Goal: Information Seeking & Learning: Understand process/instructions

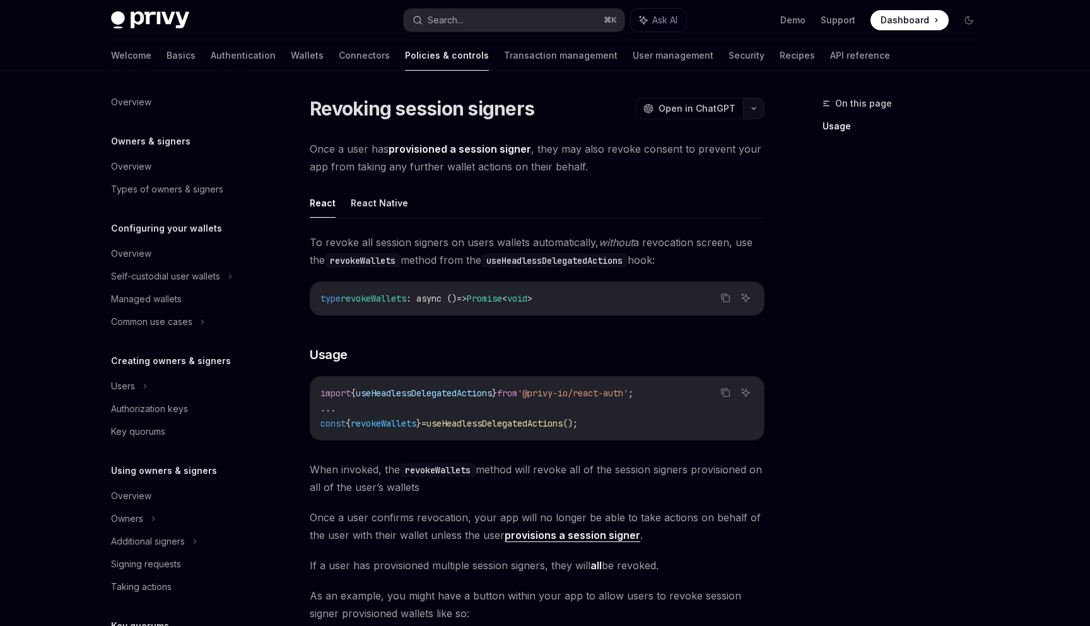
click at [758, 112] on button "button" at bounding box center [753, 108] width 21 height 21
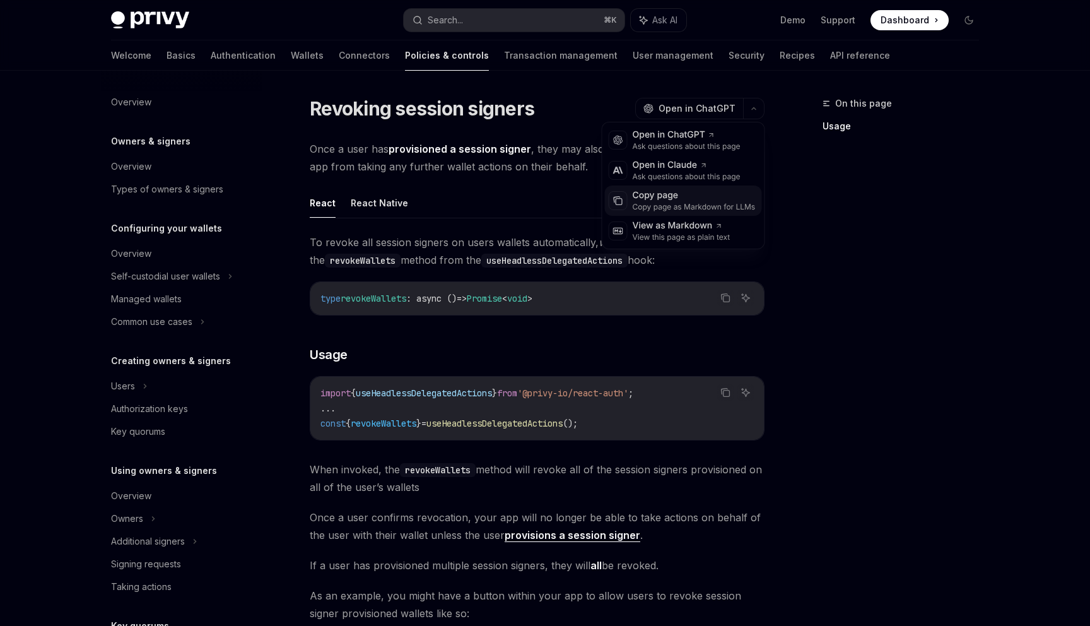
click at [707, 205] on div "Copy page as Markdown for LLMs" at bounding box center [694, 207] width 123 height 10
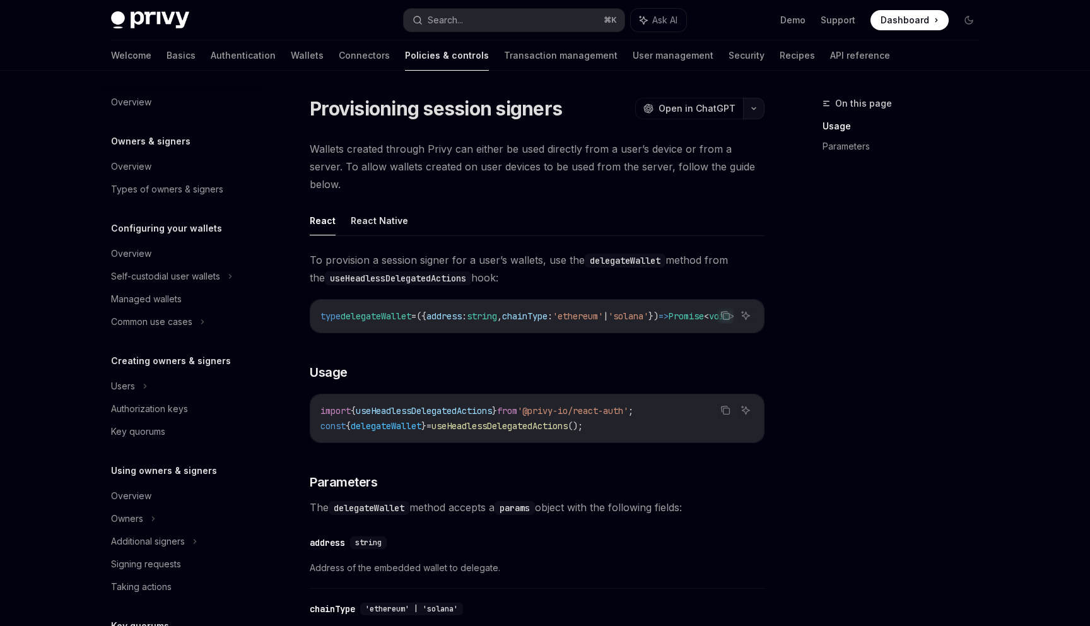
click at [761, 106] on button "button" at bounding box center [753, 108] width 21 height 21
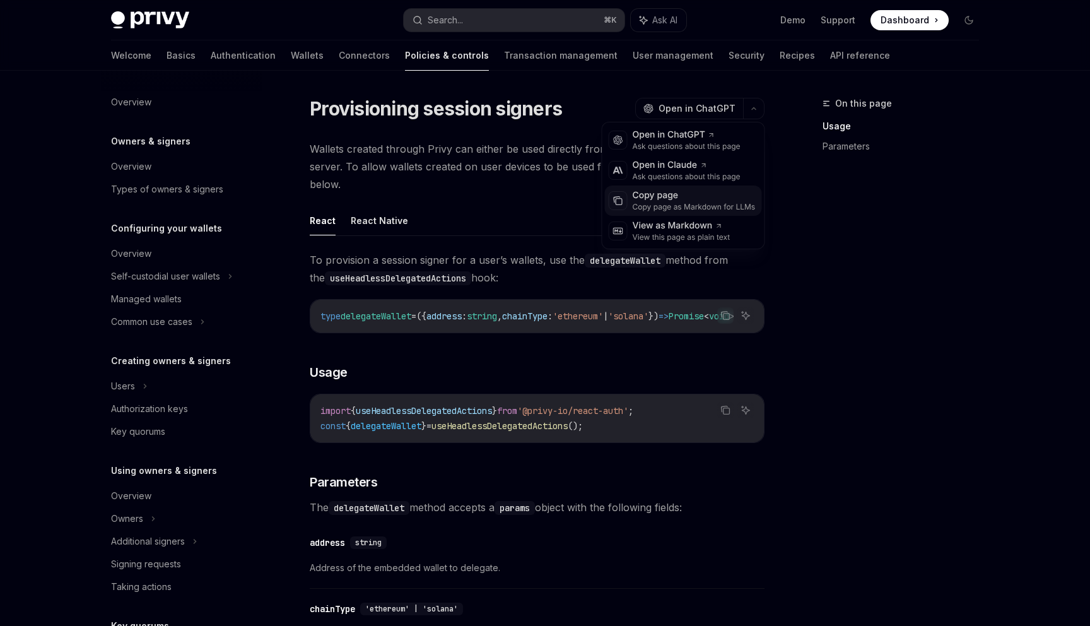
click at [713, 206] on div "Copy page as Markdown for LLMs" at bounding box center [694, 207] width 123 height 10
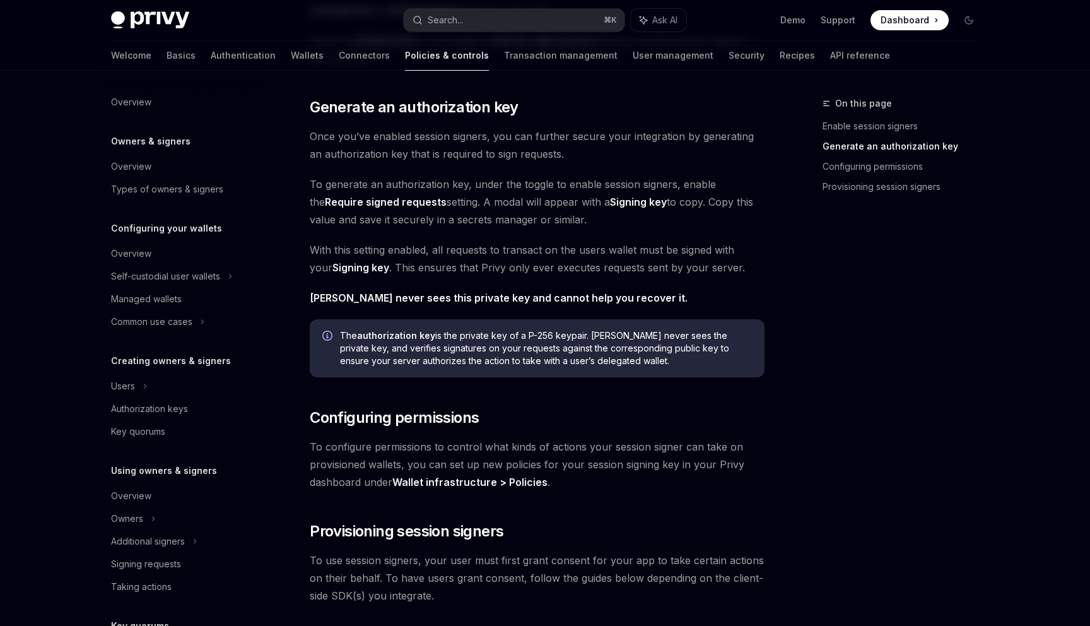
scroll to position [734, 0]
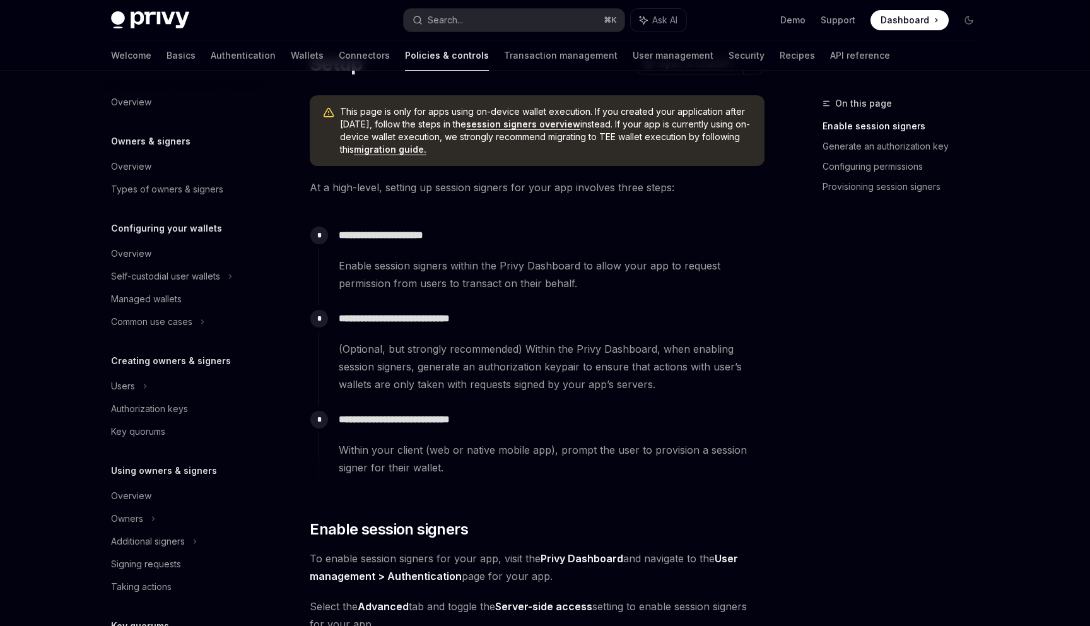
scroll to position [0, 0]
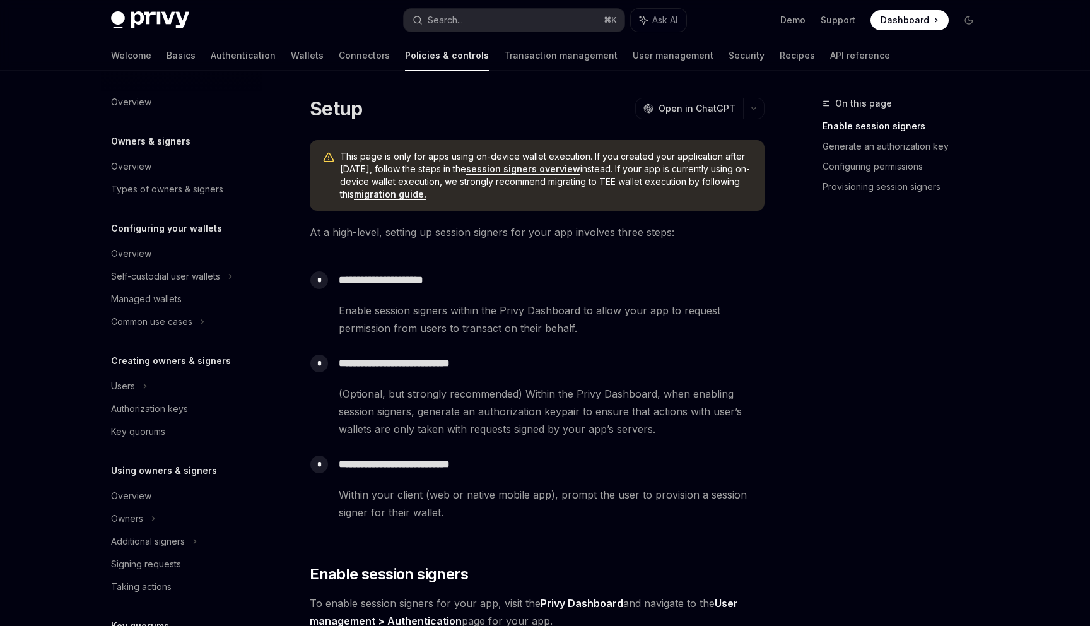
click at [747, 351] on div "**********" at bounding box center [542, 393] width 446 height 88
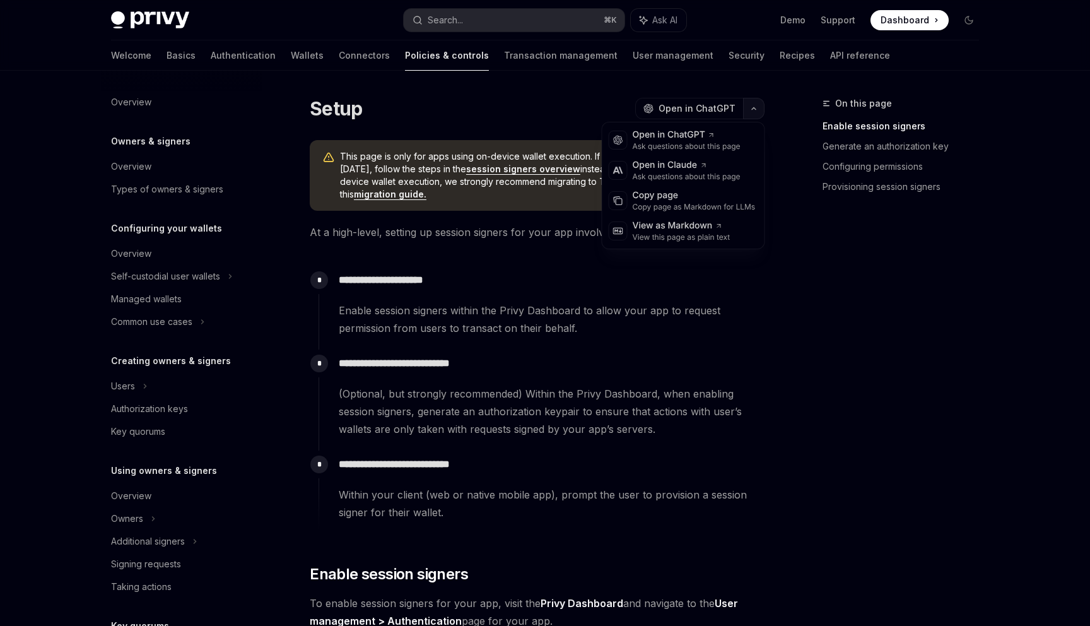
click at [753, 103] on button "button" at bounding box center [753, 108] width 21 height 21
click at [694, 194] on div "Copy page" at bounding box center [694, 195] width 123 height 13
click at [753, 114] on button "button" at bounding box center [753, 108] width 21 height 21
click at [729, 134] on div "Open in ChatGPT" at bounding box center [687, 135] width 108 height 13
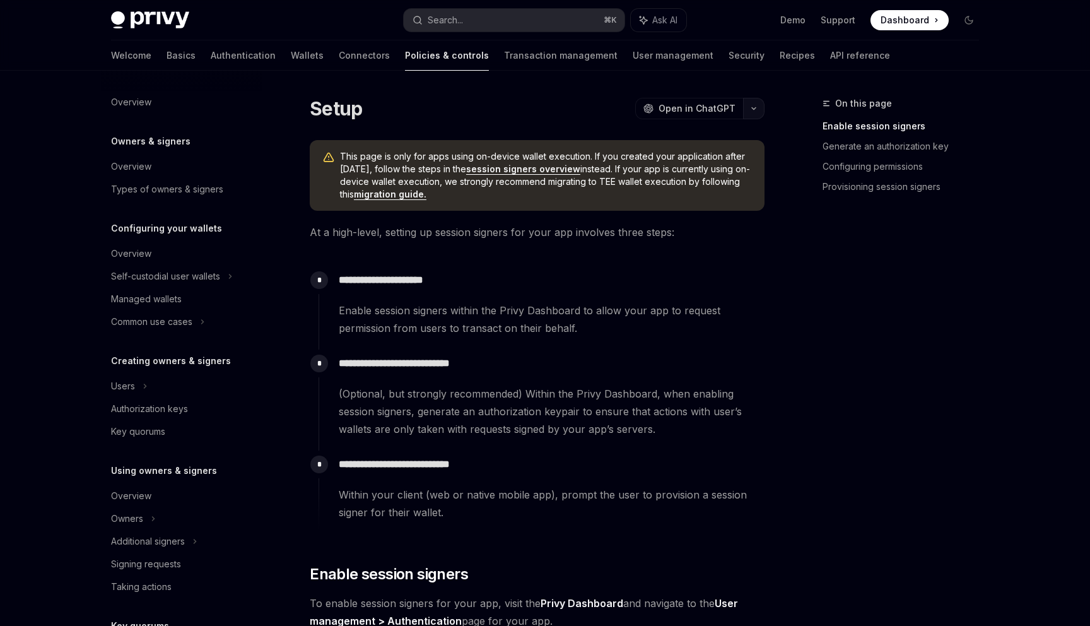
click at [763, 114] on button "button" at bounding box center [753, 108] width 21 height 21
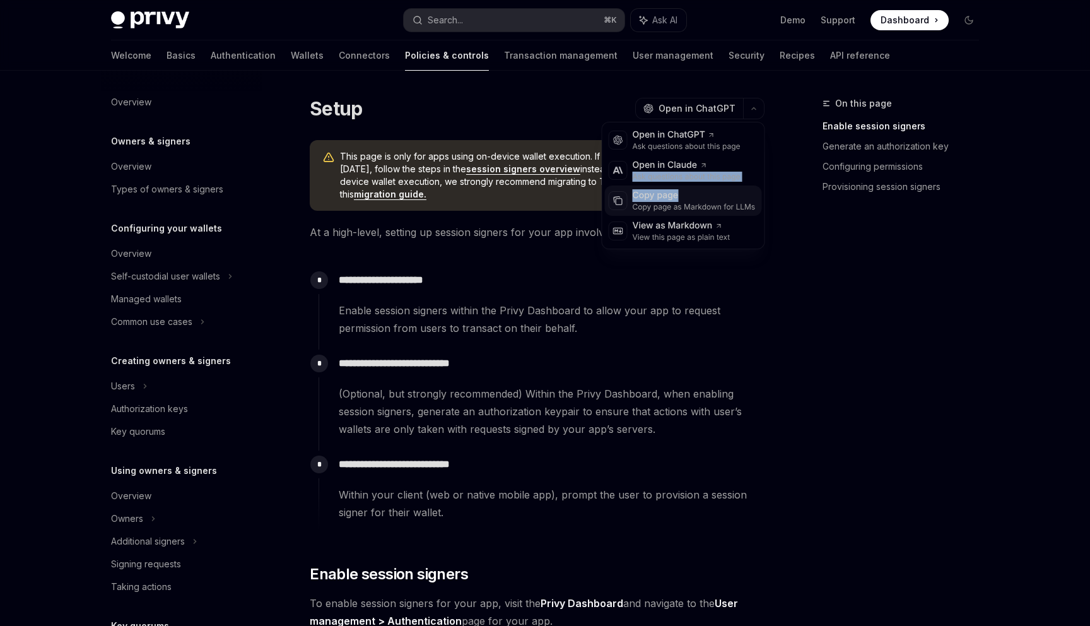
drag, startPoint x: 718, startPoint y: 170, endPoint x: 716, endPoint y: 201, distance: 30.3
click at [716, 201] on div "OpenAI Open in ChatGPT Ask questions about this page Anthropic Open in [PERSON_…" at bounding box center [683, 185] width 163 height 127
click at [716, 201] on div "Copy page" at bounding box center [694, 195] width 123 height 13
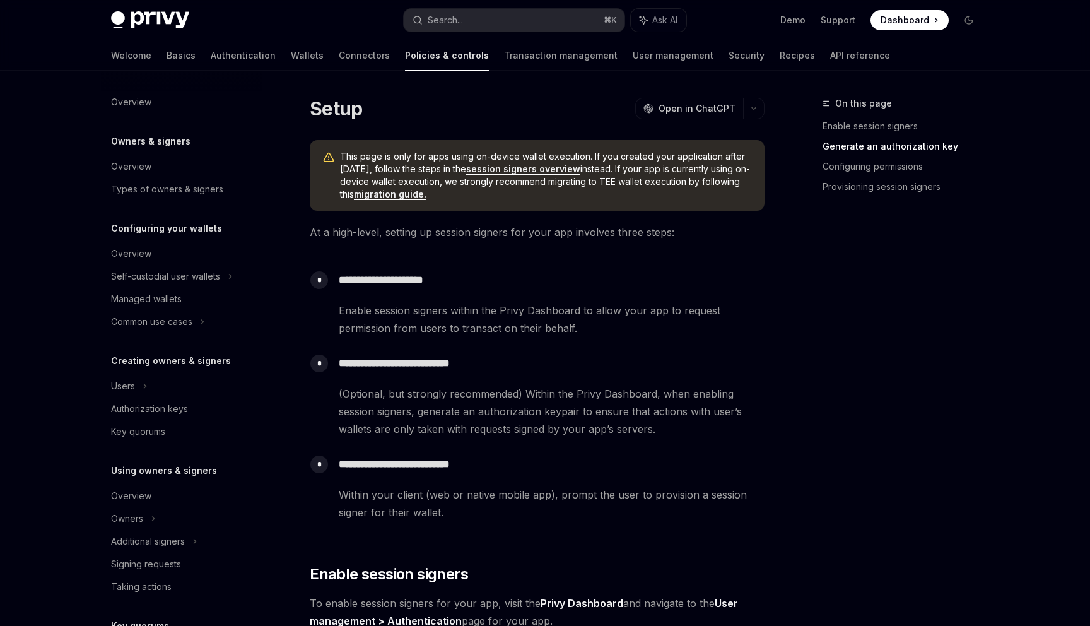
scroll to position [734, 0]
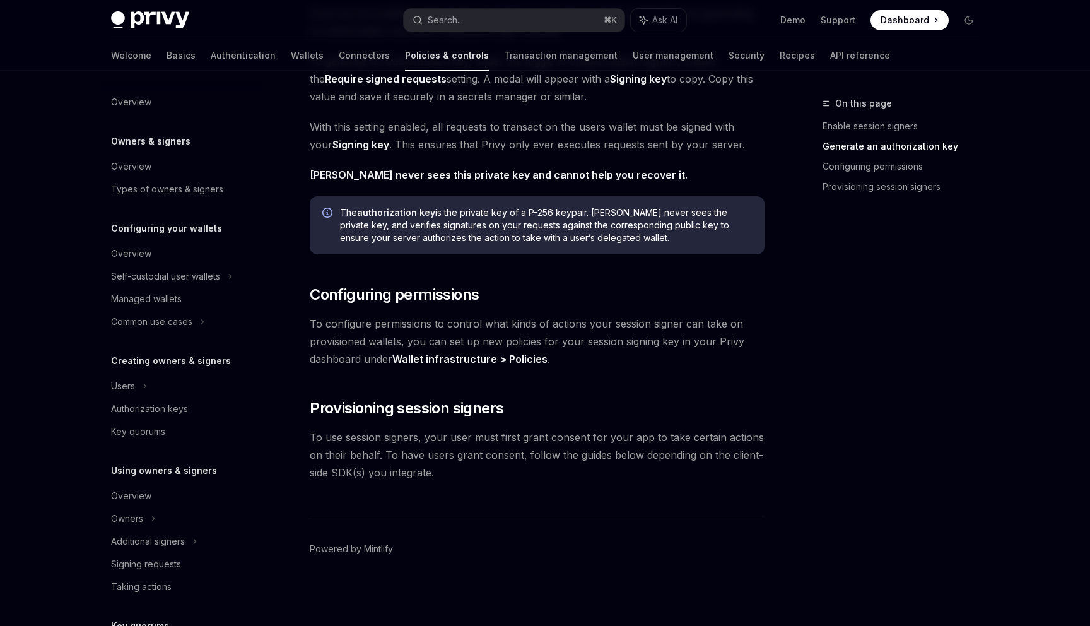
click at [915, 23] on span "Dashboard" at bounding box center [905, 20] width 49 height 13
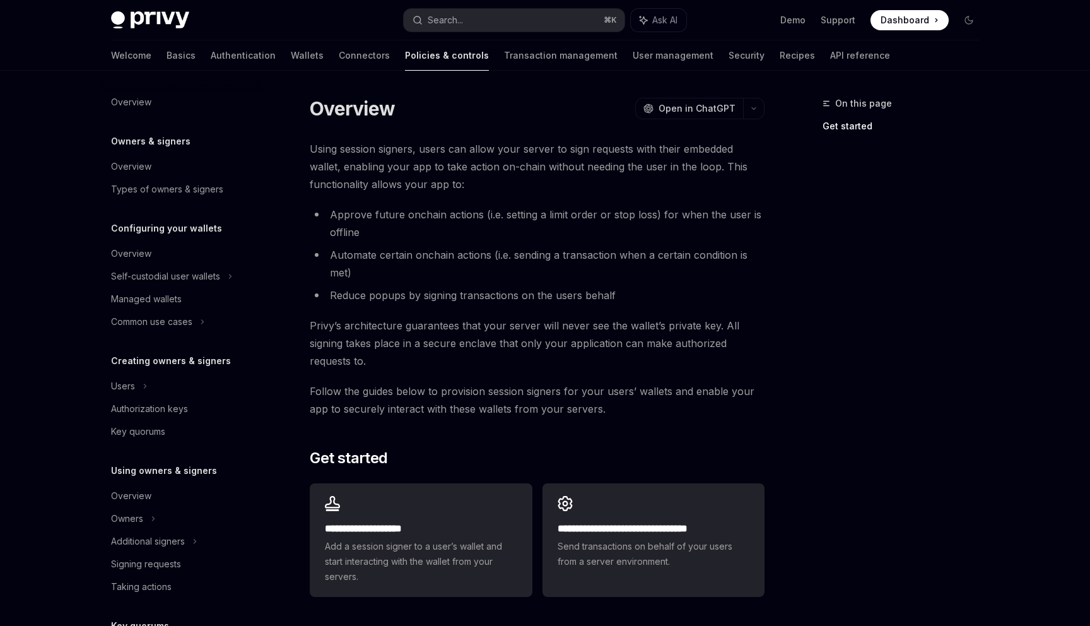
scroll to position [120, 0]
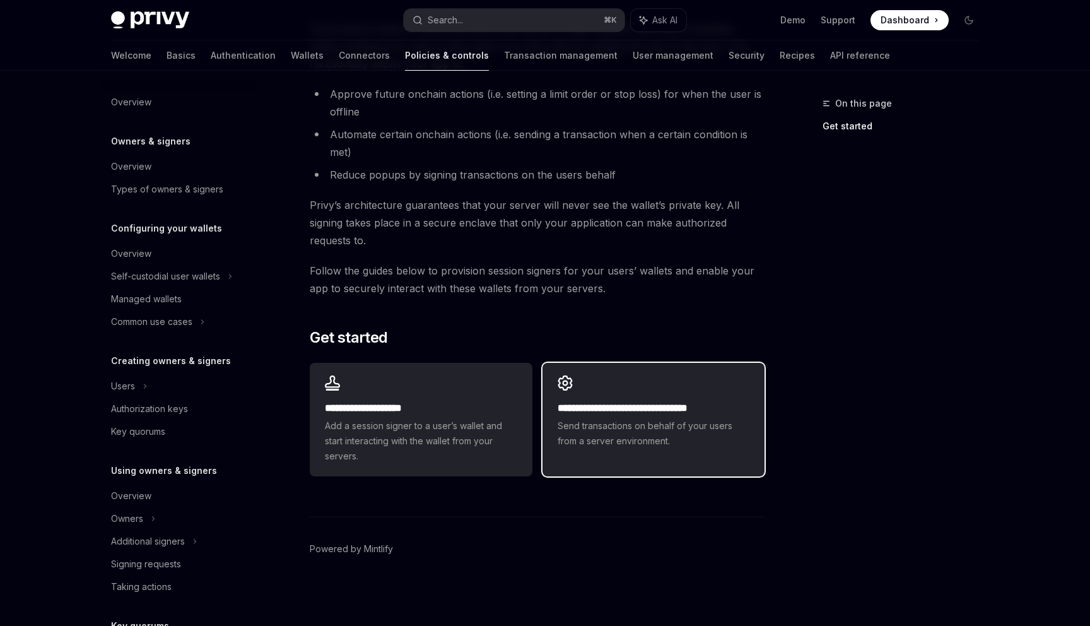
click at [650, 413] on h2 "**********" at bounding box center [654, 408] width 192 height 15
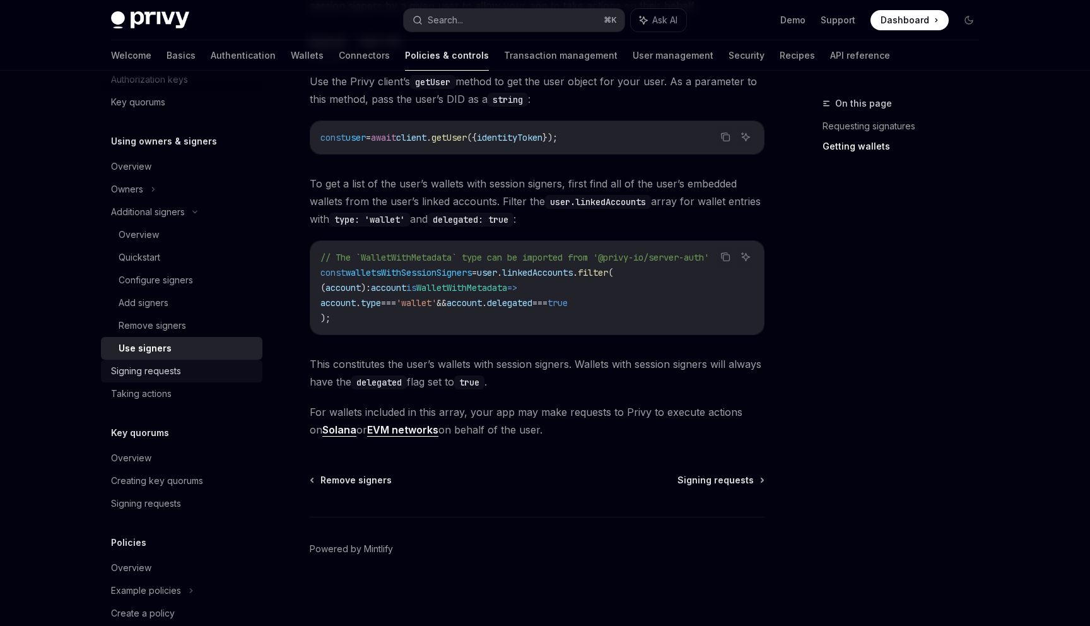
scroll to position [399, 0]
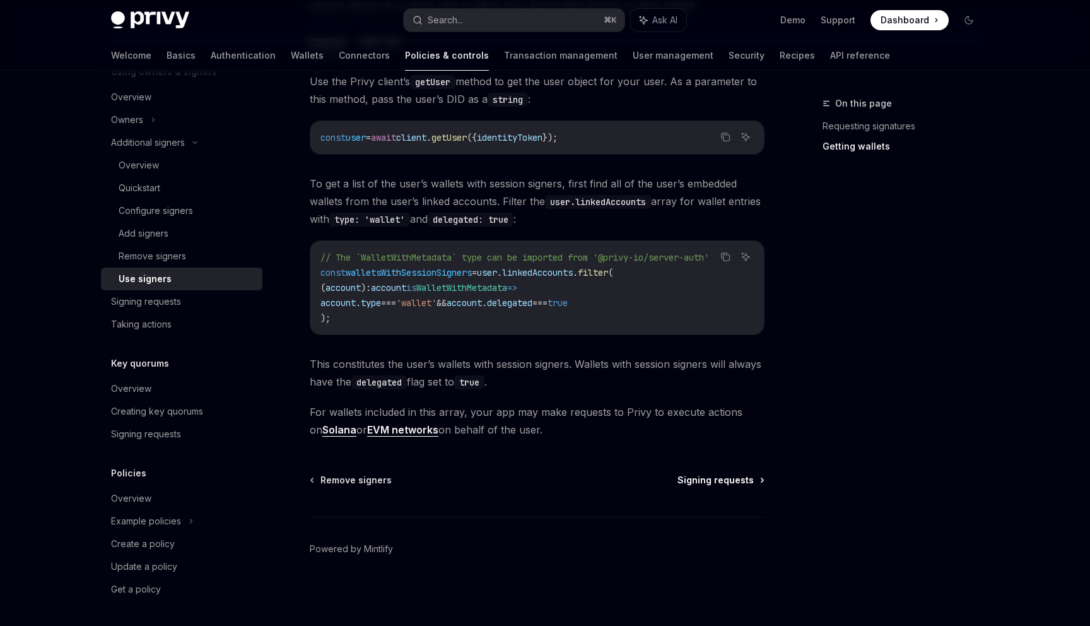
click at [702, 480] on span "Signing requests" at bounding box center [716, 480] width 76 height 13
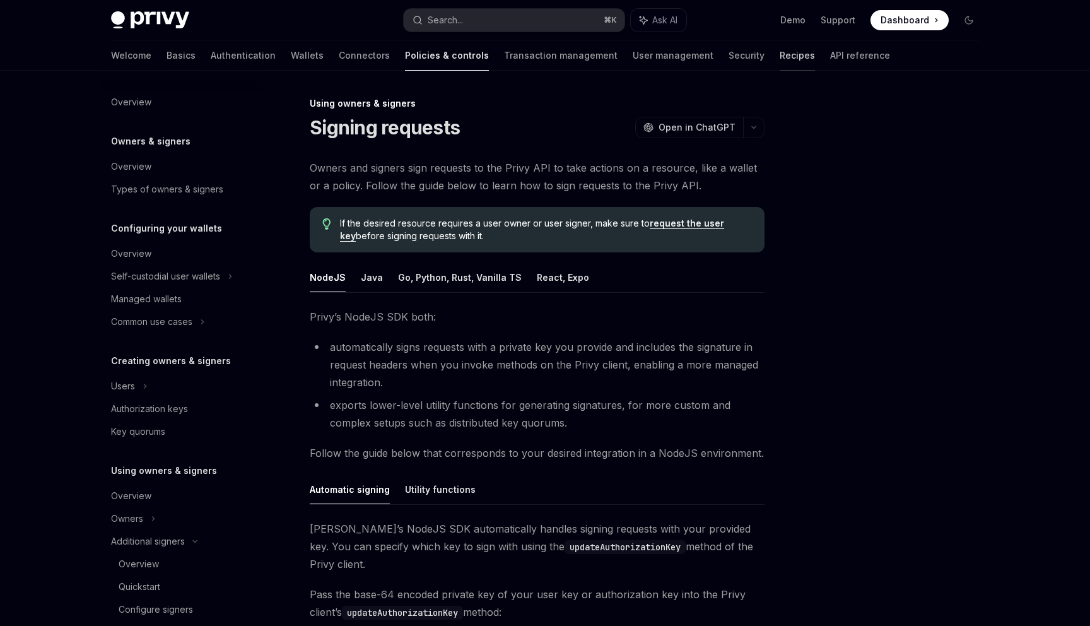
click at [780, 50] on link "Recipes" at bounding box center [797, 55] width 35 height 30
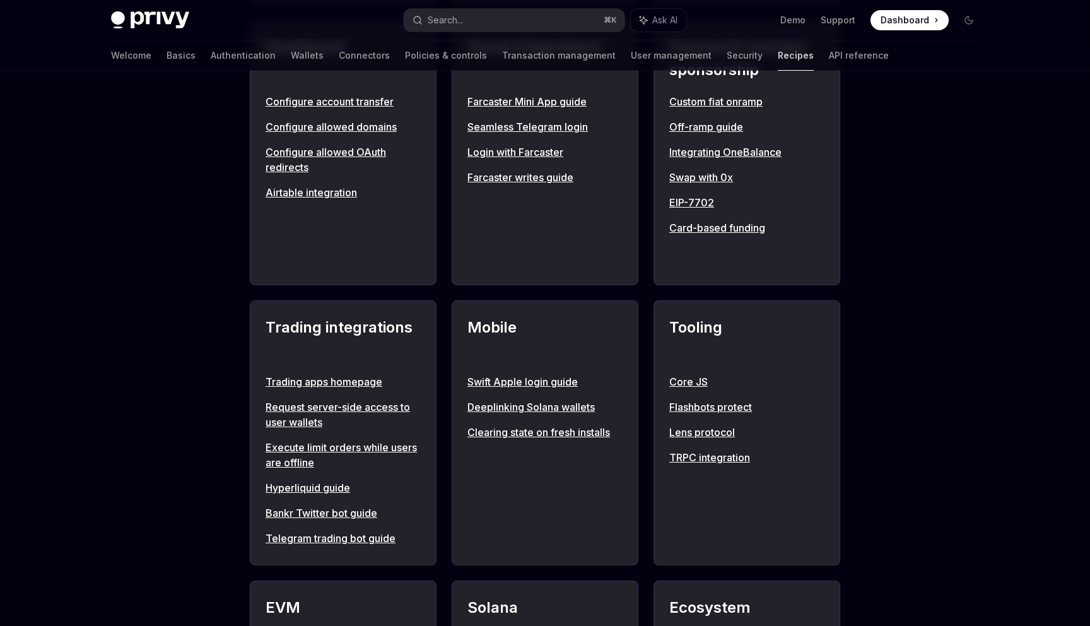
scroll to position [872, 0]
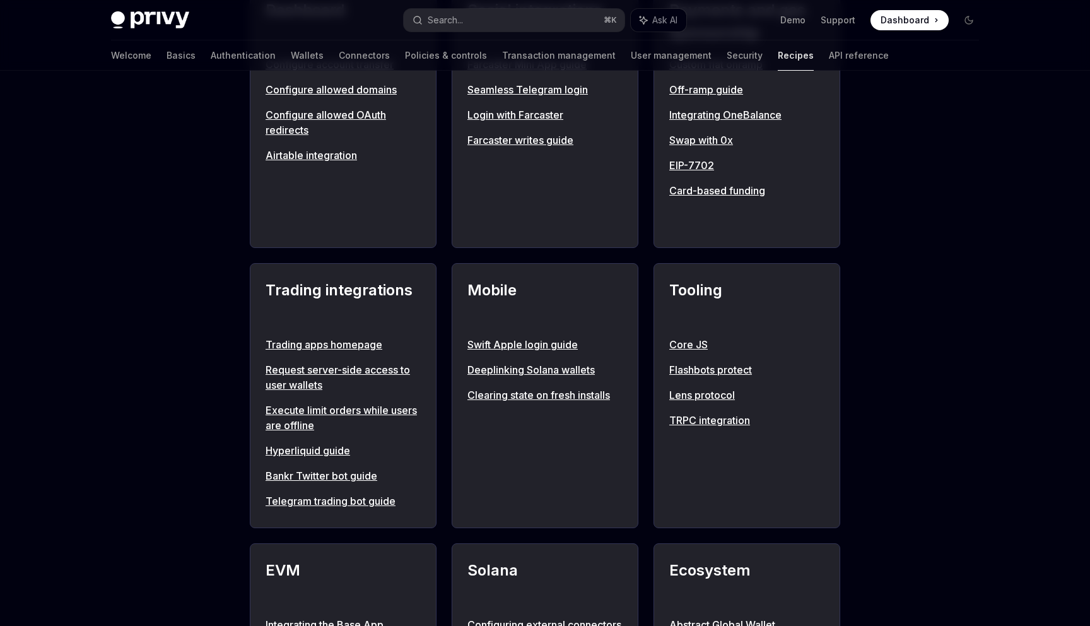
click at [373, 411] on link "Execute limit orders while users are offline" at bounding box center [343, 417] width 155 height 30
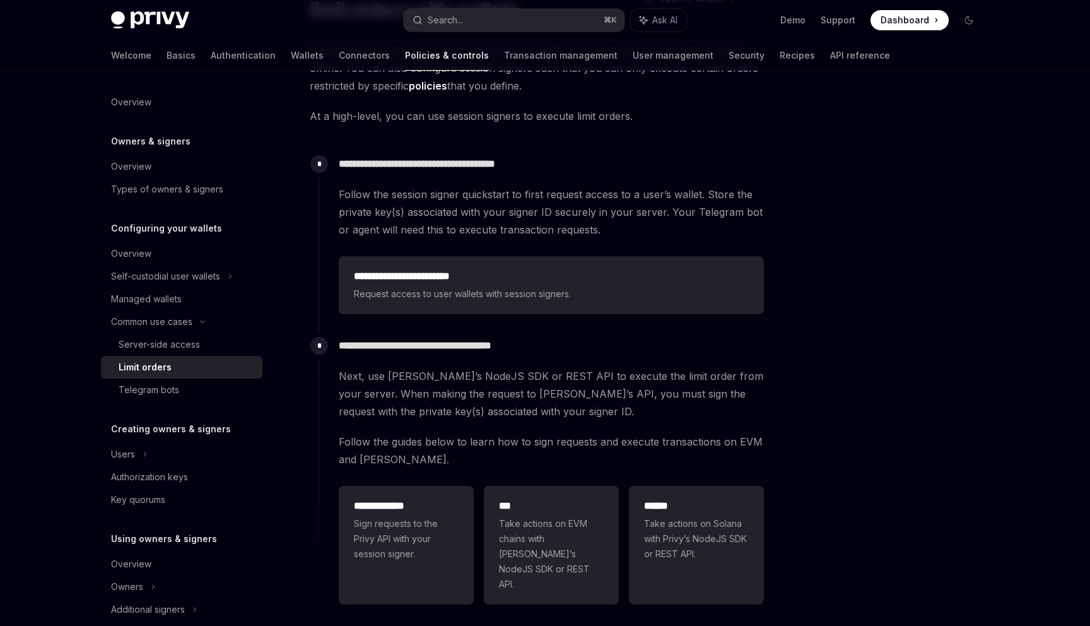
scroll to position [220, 0]
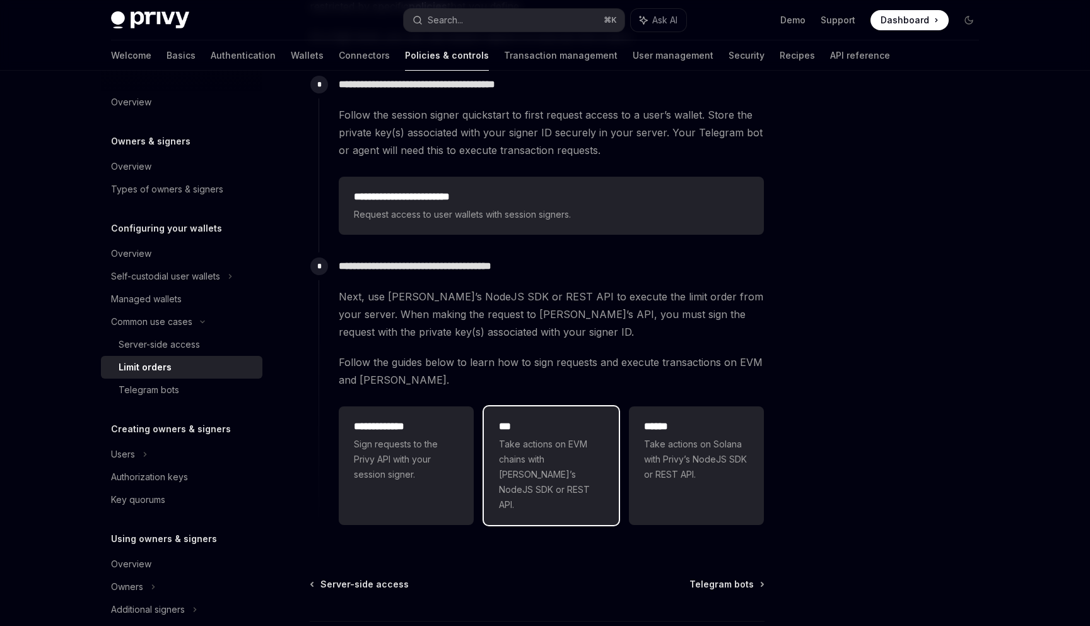
click at [520, 444] on span "Take actions on EVM chains with Privy’s NodeJS SDK or REST API." at bounding box center [551, 475] width 105 height 76
type textarea "*"
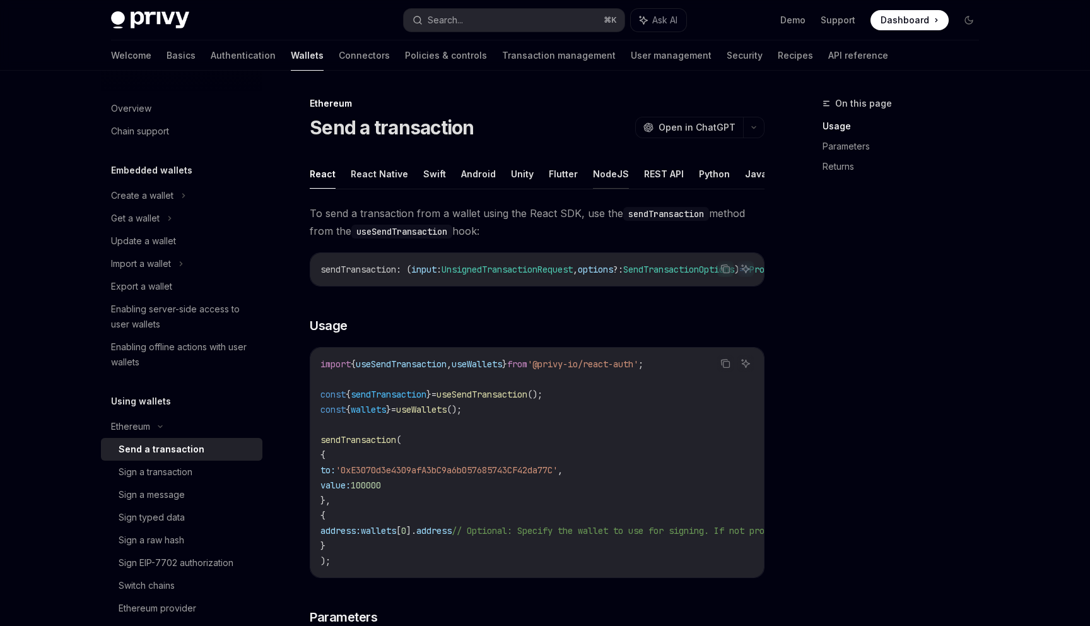
scroll to position [330, 0]
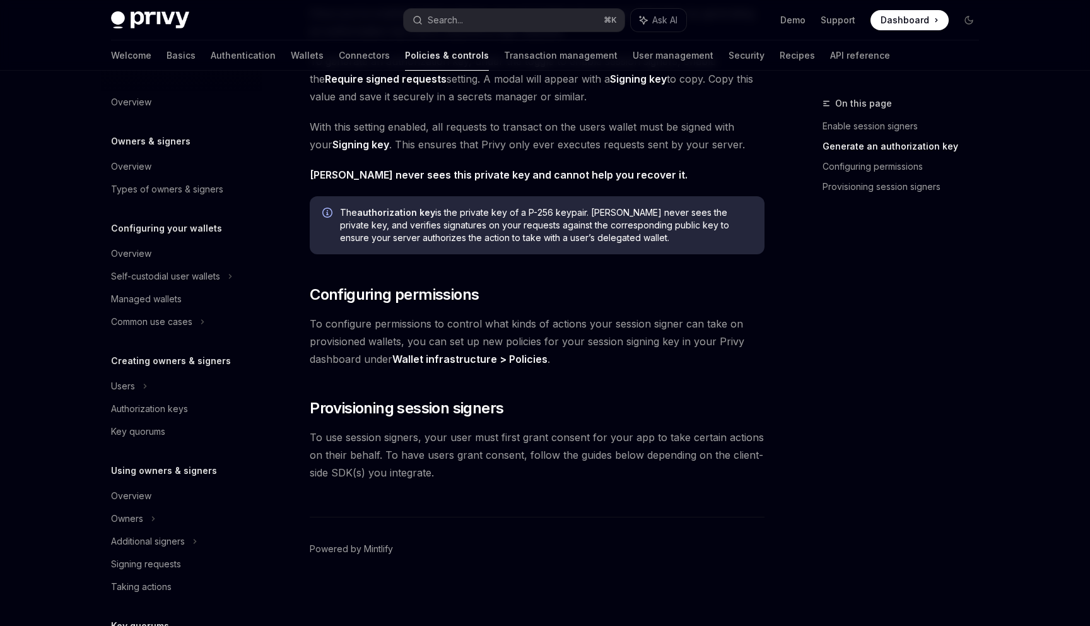
scroll to position [734, 0]
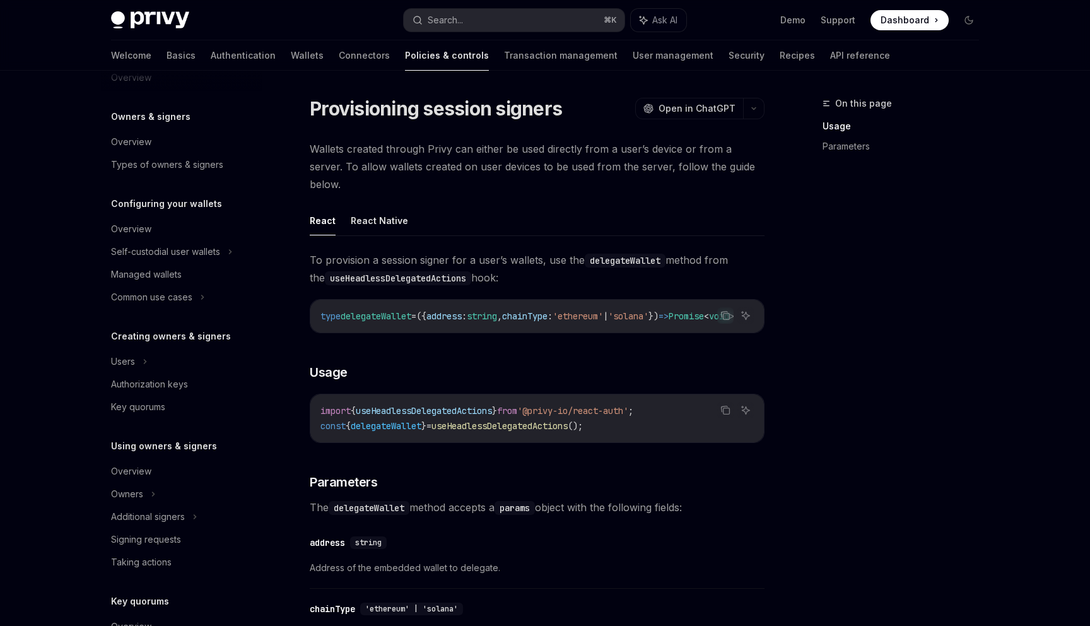
scroll to position [19, 0]
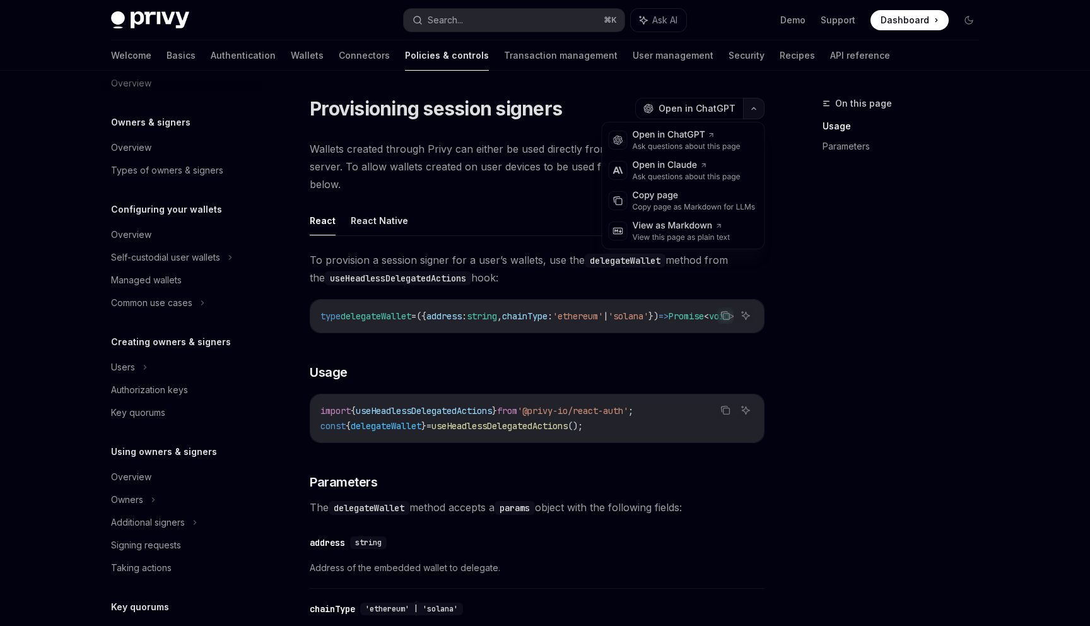
click at [759, 109] on button "button" at bounding box center [753, 108] width 21 height 21
click at [714, 198] on div "Copy page" at bounding box center [694, 195] width 123 height 13
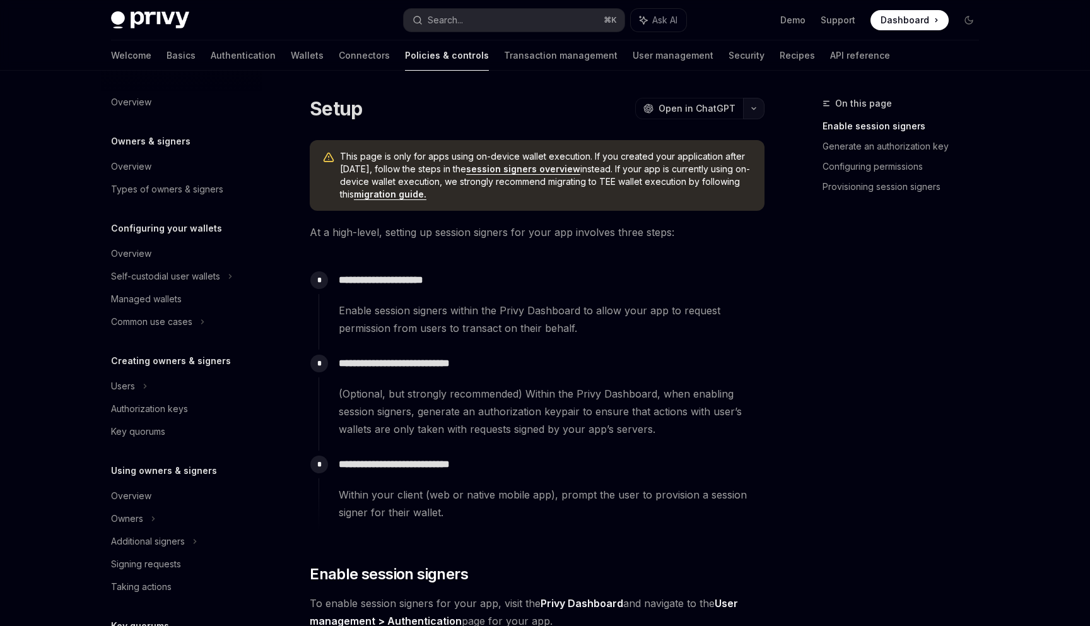
click at [758, 108] on icon "button" at bounding box center [753, 108] width 15 height 5
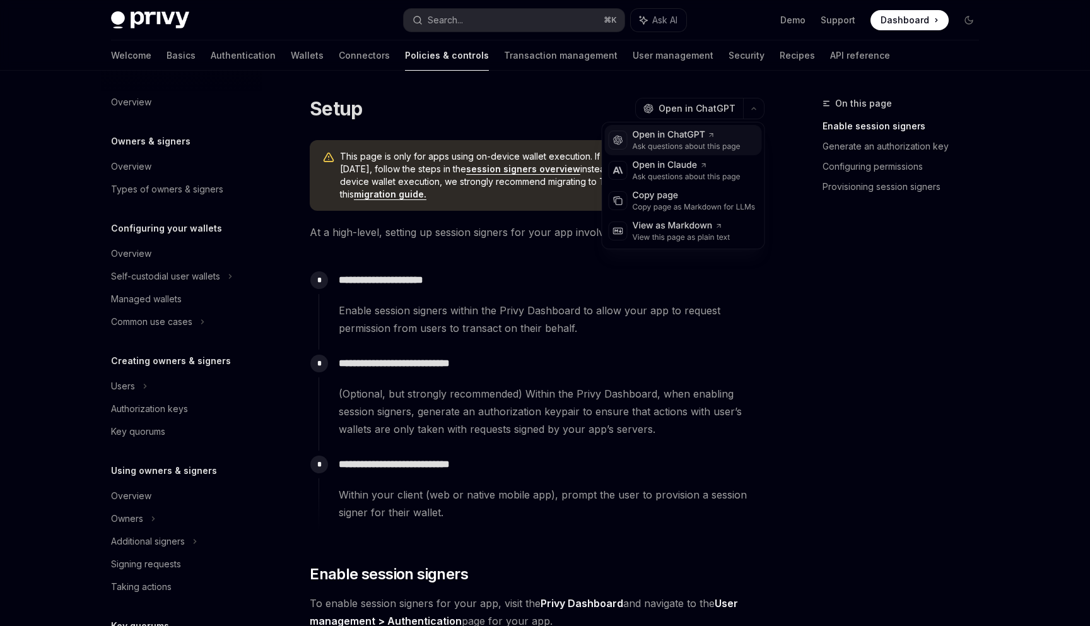
click at [734, 134] on div "Open in ChatGPT" at bounding box center [687, 135] width 108 height 13
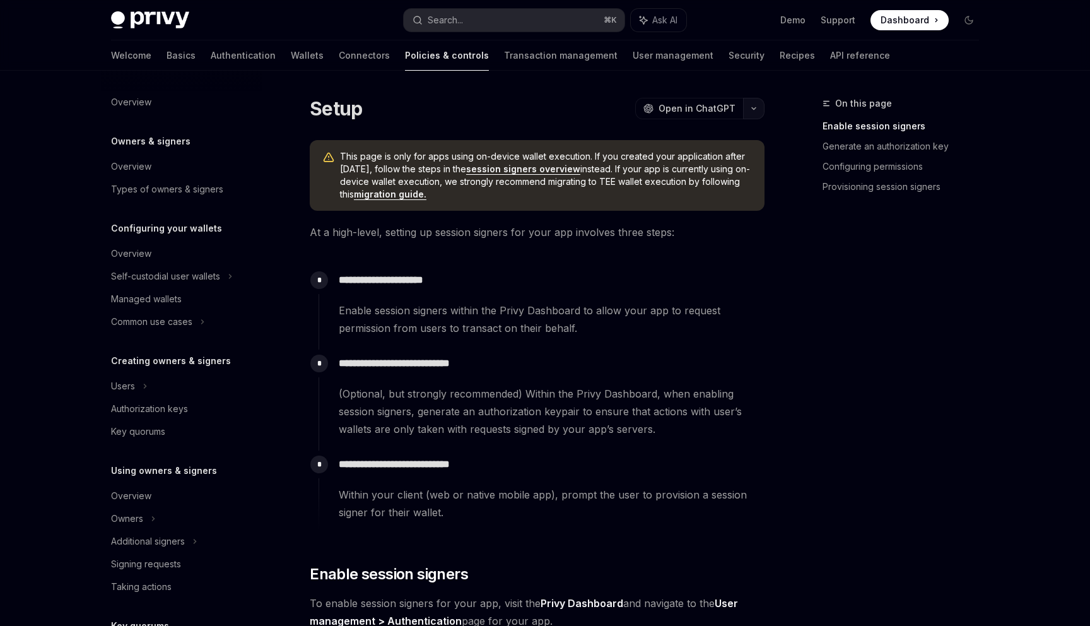
click at [752, 117] on button "button" at bounding box center [753, 108] width 21 height 21
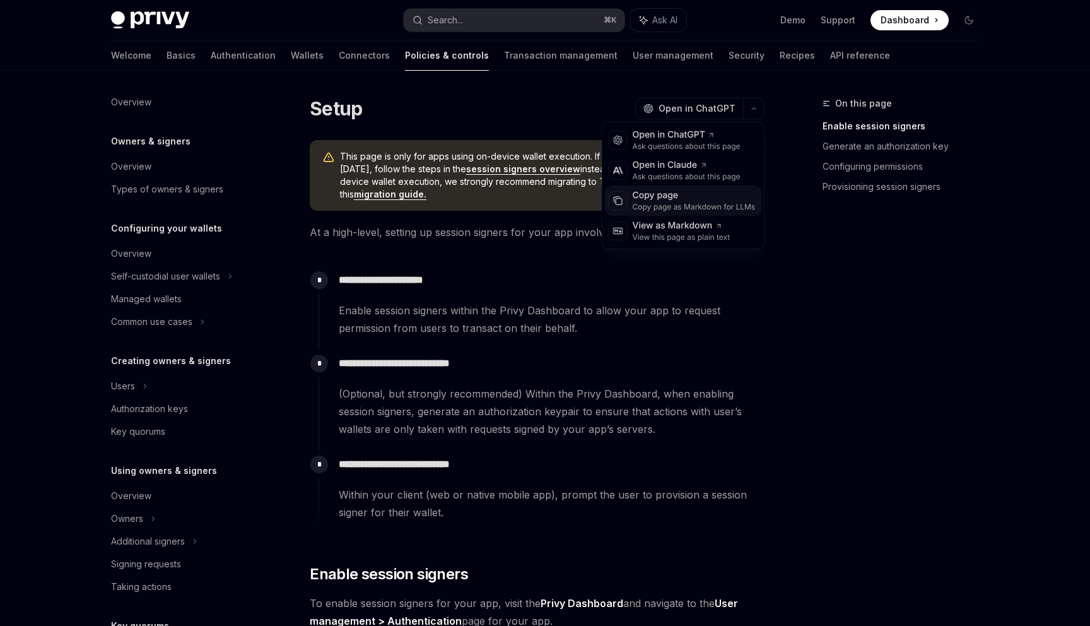
click at [707, 203] on div "Copy page as Markdown for LLMs" at bounding box center [694, 207] width 123 height 10
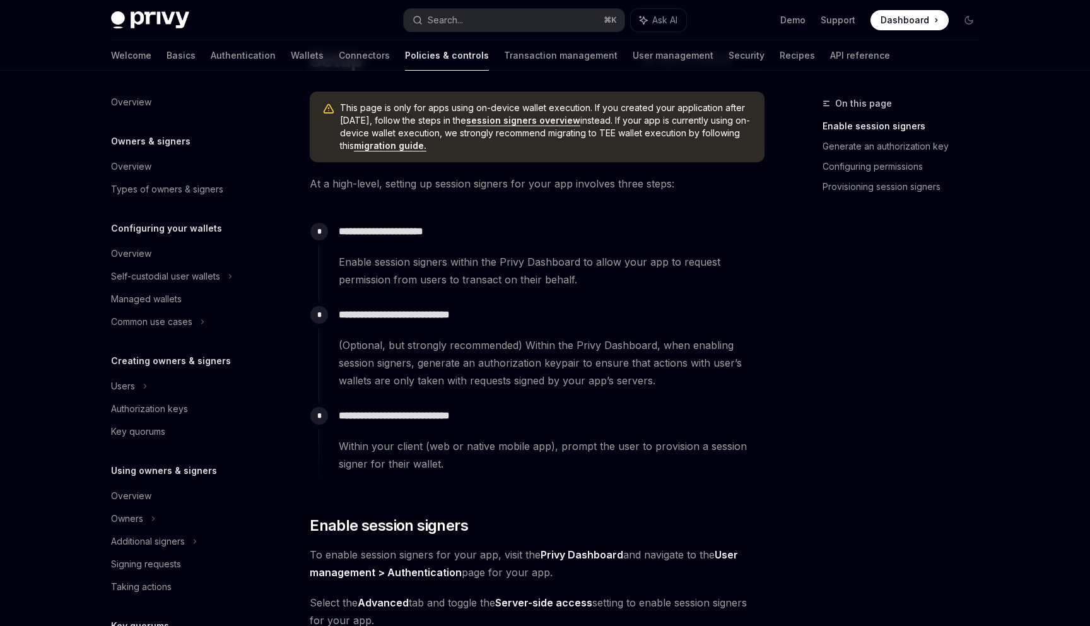
scroll to position [59, 0]
